Goal: Navigation & Orientation: Understand site structure

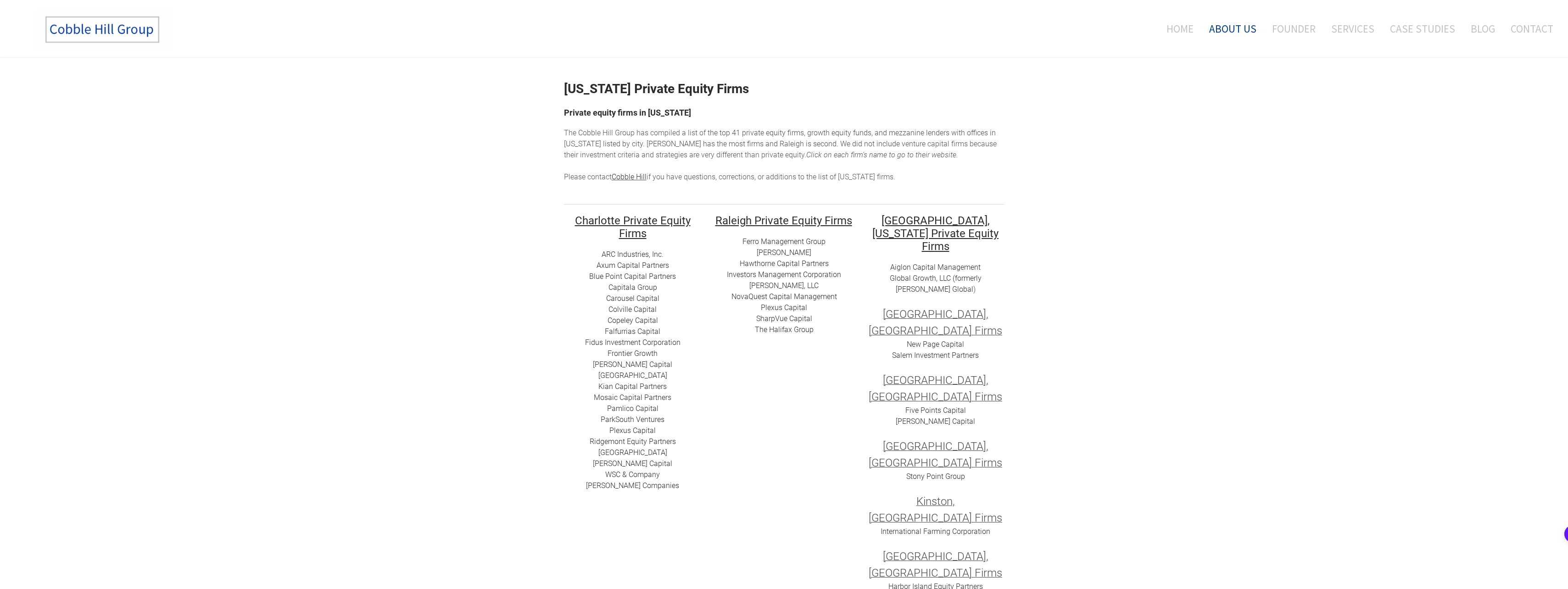
click at [1229, 28] on link "About Us" at bounding box center [1233, 28] width 61 height 38
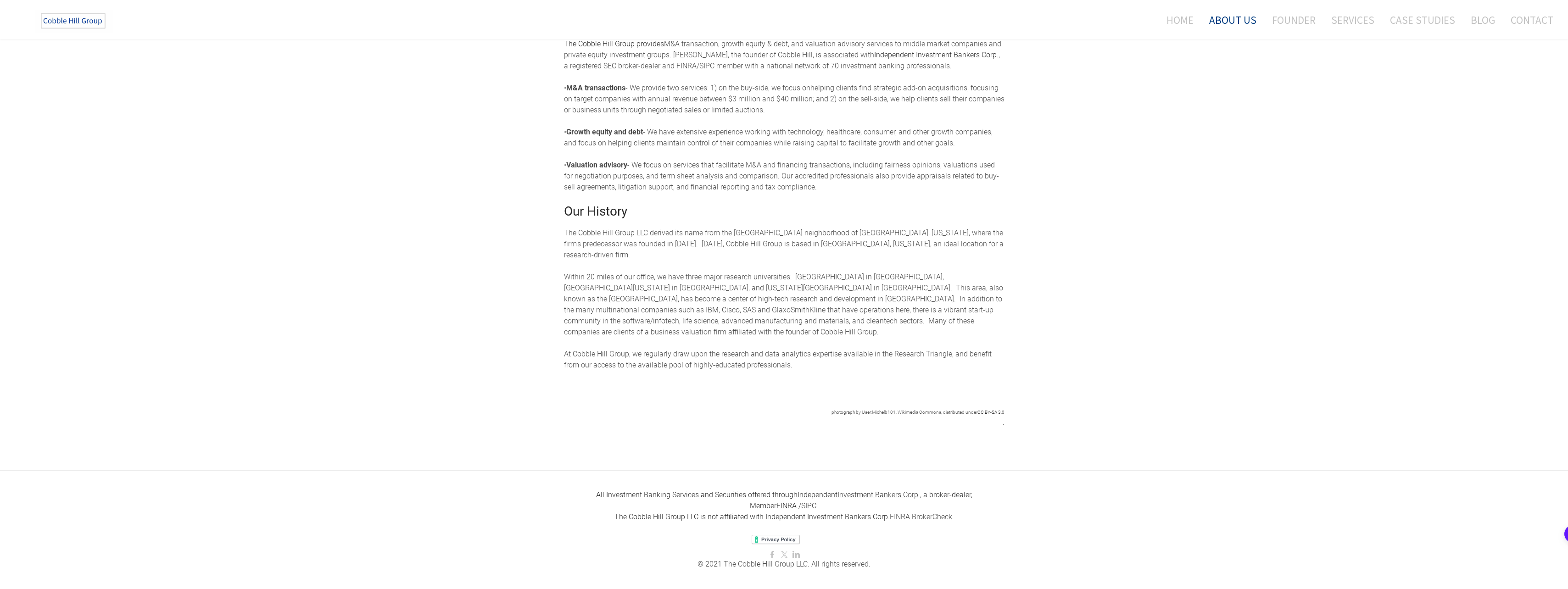
scroll to position [241, 0]
click at [1298, 19] on link "Founder" at bounding box center [1293, 20] width 57 height 25
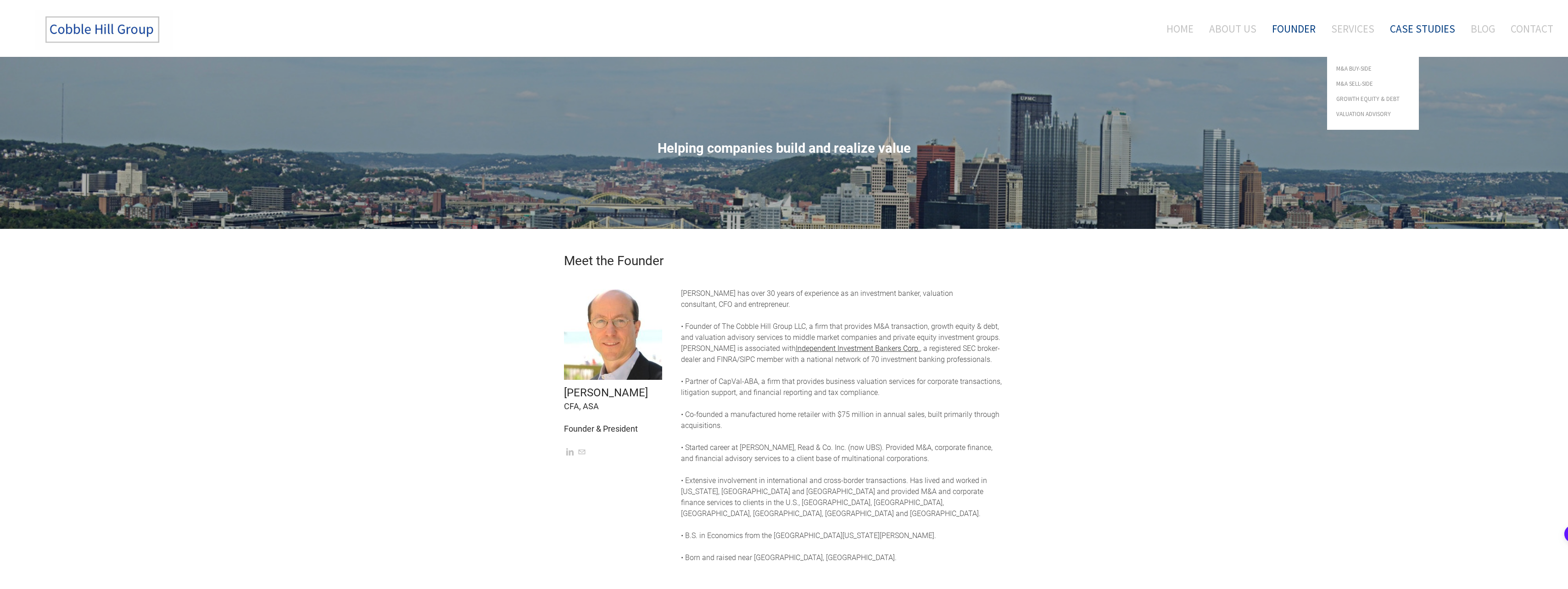
click at [1432, 25] on link "Case Studies" at bounding box center [1422, 28] width 79 height 38
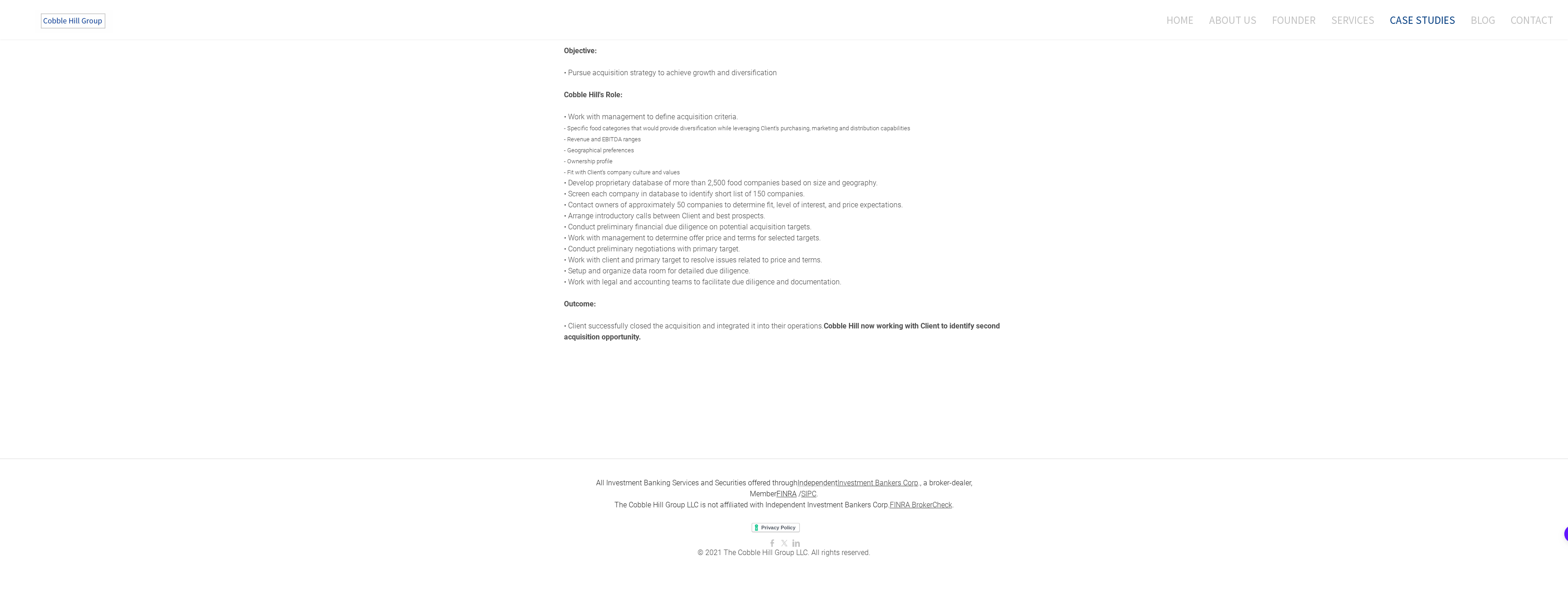
scroll to position [144, 0]
click at [1190, 20] on link "Home" at bounding box center [1176, 20] width 48 height 25
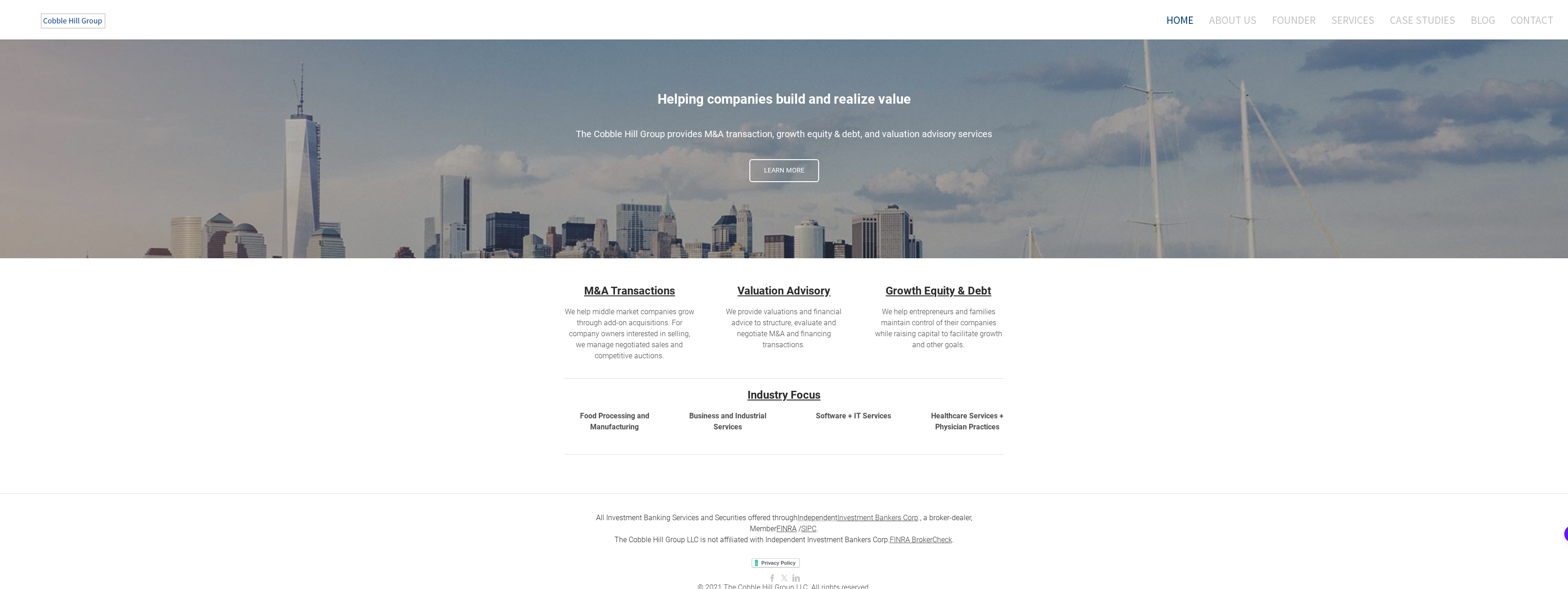
scroll to position [128, 0]
